Goal: Transaction & Acquisition: Purchase product/service

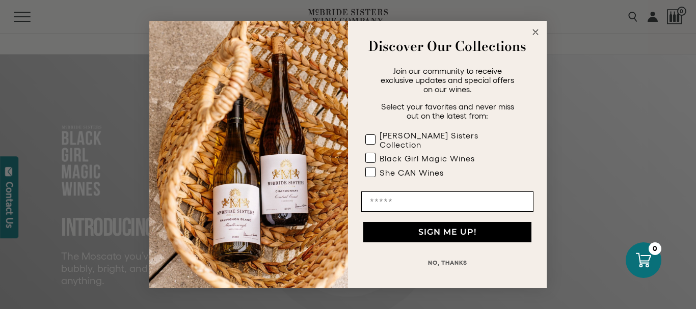
click at [535, 35] on icon "Close dialog" at bounding box center [535, 32] width 5 height 5
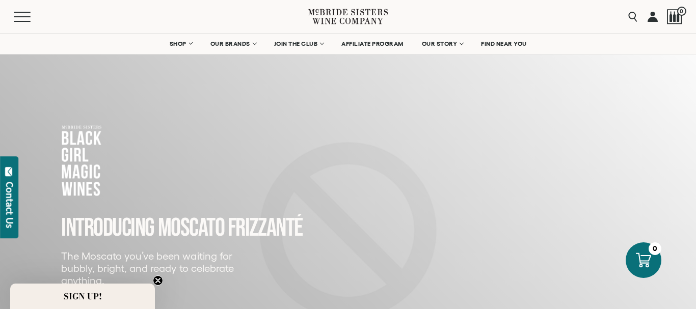
click at [535, 36] on nav "SHOP Sets Reds Whites Rosé Sparkling All Wines OUR BRANDS McBride Sisters Colle…" at bounding box center [348, 44] width 696 height 20
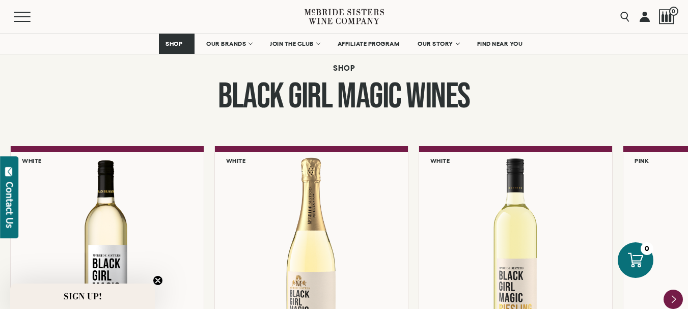
scroll to position [968, 0]
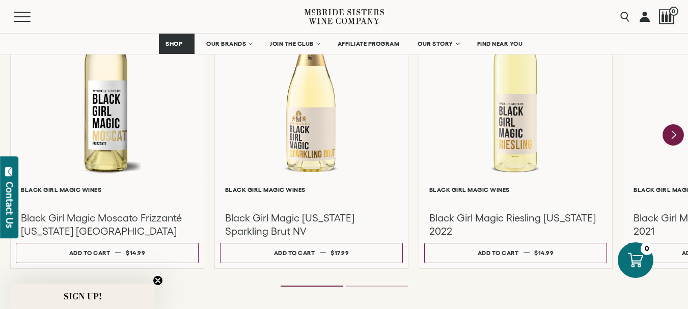
click at [671, 136] on icon "Next" at bounding box center [673, 134] width 21 height 21
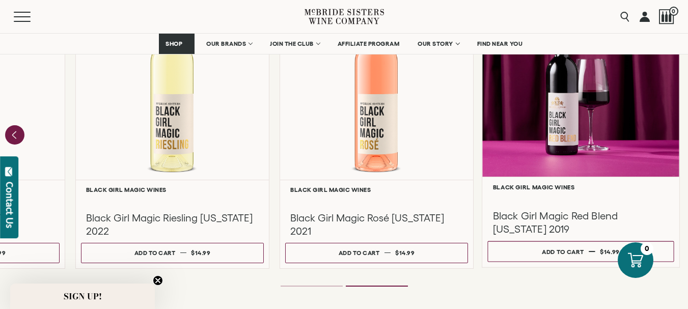
click at [671, 136] on div at bounding box center [581, 79] width 197 height 196
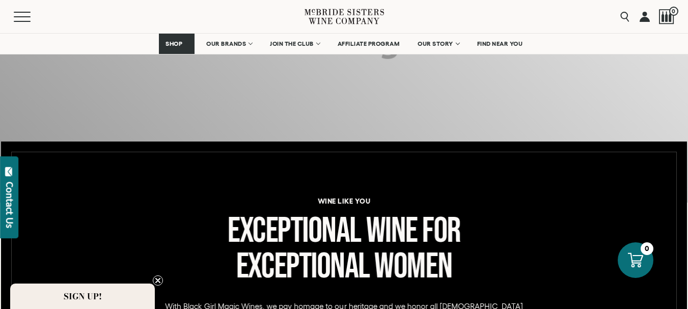
scroll to position [255, 0]
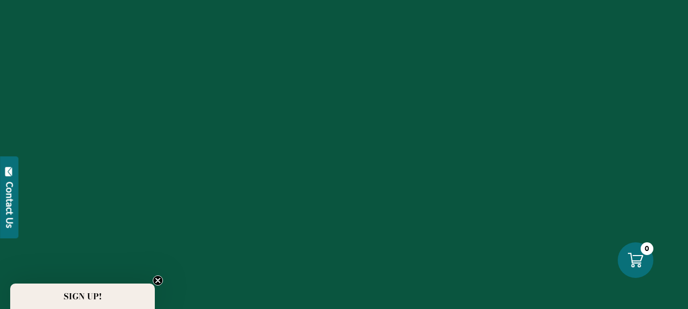
scroll to position [968, 0]
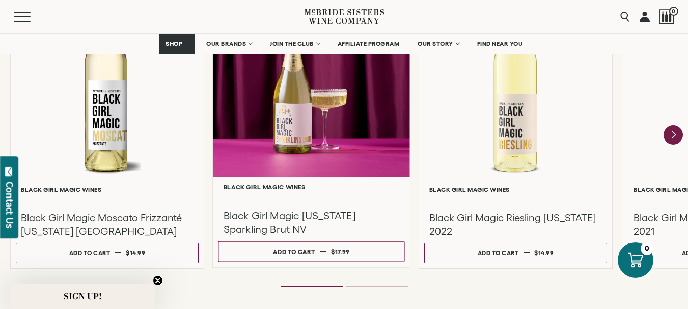
click at [340, 135] on div at bounding box center [311, 79] width 197 height 196
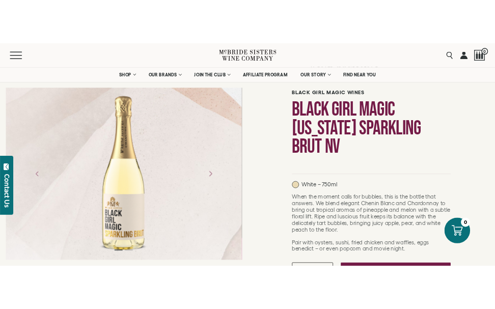
scroll to position [102, 0]
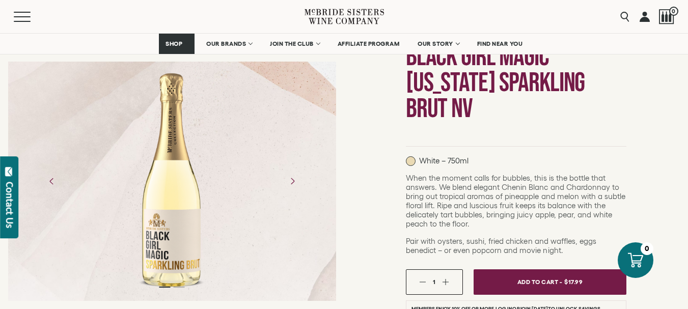
drag, startPoint x: 159, startPoint y: 223, endPoint x: 383, endPoint y: 102, distance: 254.0
click at [406, 102] on h1 "Black Girl Magic [US_STATE] Sparkling Brut NV" at bounding box center [516, 83] width 221 height 78
click at [298, 183] on icon "Next" at bounding box center [292, 181] width 18 height 18
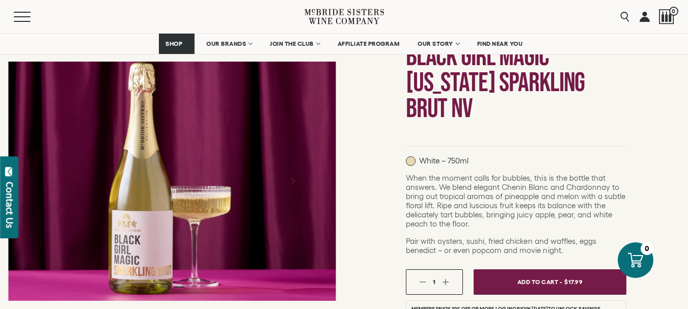
click at [298, 183] on icon "Next" at bounding box center [292, 181] width 18 height 18
